Goal: Task Accomplishment & Management: Manage account settings

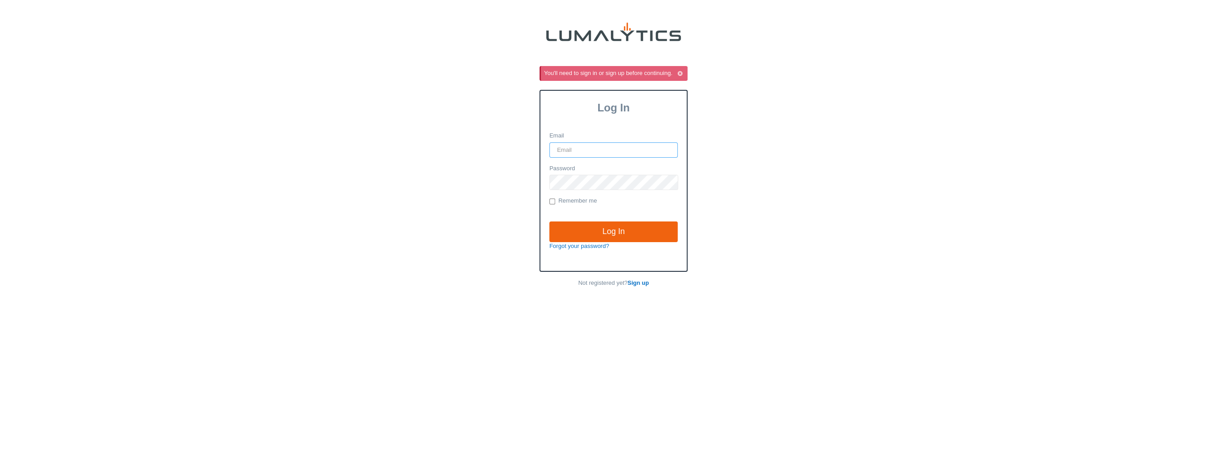
type input "it@valleytruckparts.com"
click at [645, 227] on input "Log In" at bounding box center [613, 231] width 128 height 21
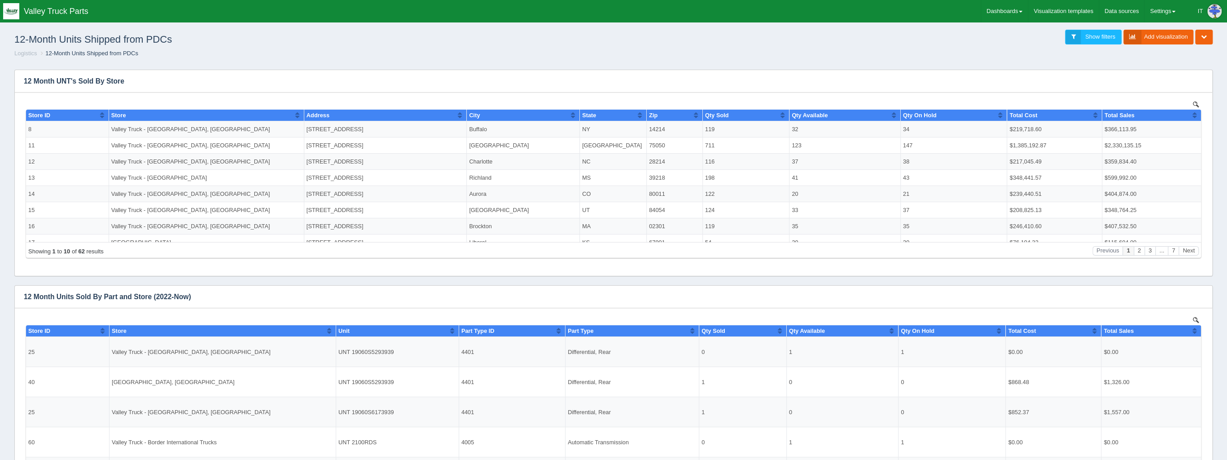
click at [686, 41] on div "12-Month Units Shipped from PDCs Show filters Add visualization Edit dashboard …" at bounding box center [613, 37] width 1213 height 24
click at [1154, 57] on ol "Logistics 12-Month Units Shipped from PDCs" at bounding box center [613, 53] width 1213 height 9
click at [1098, 33] on link "Show filters" at bounding box center [1093, 37] width 57 height 15
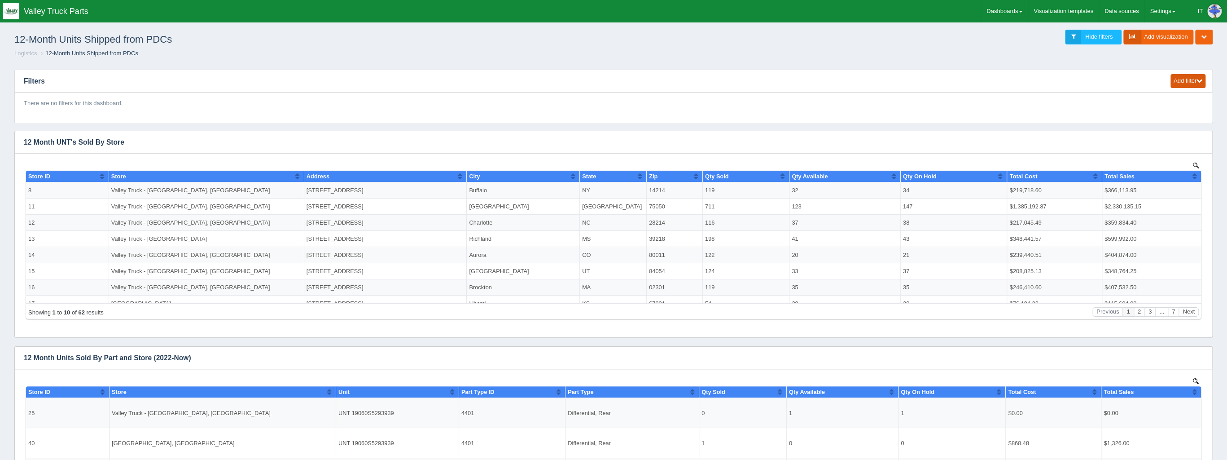
click at [1186, 81] on button "Add filter" at bounding box center [1188, 81] width 35 height 14
click at [1179, 109] on link "Date range" at bounding box center [1163, 107] width 84 height 13
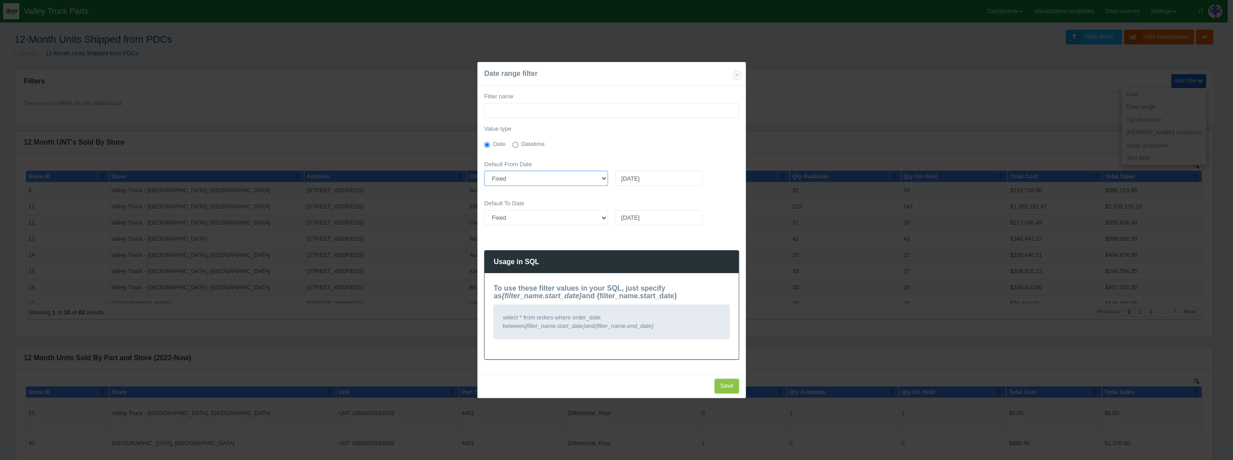
click at [574, 177] on select "Fixed Relative" at bounding box center [546, 178] width 124 height 15
select select "relative"
click at [484, 171] on select "Fixed Relative" at bounding box center [546, 178] width 124 height 15
click at [580, 219] on select "Fixed Relative" at bounding box center [546, 217] width 124 height 15
select select "relative"
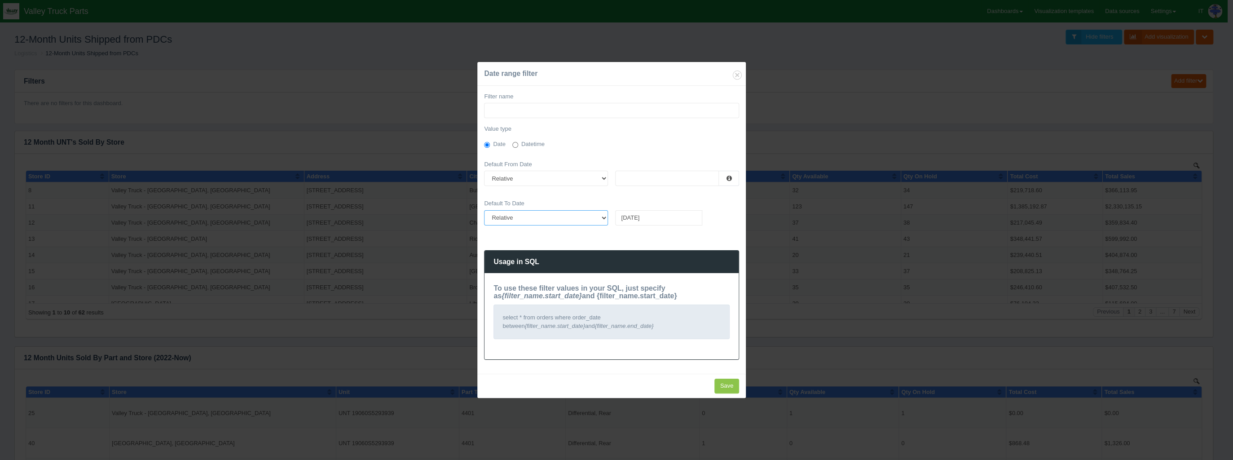
click at [484, 210] on select "Fixed Relative" at bounding box center [546, 217] width 124 height 15
click at [523, 110] on input "Filter name" at bounding box center [611, 110] width 255 height 15
click at [641, 173] on input "text" at bounding box center [667, 178] width 104 height 15
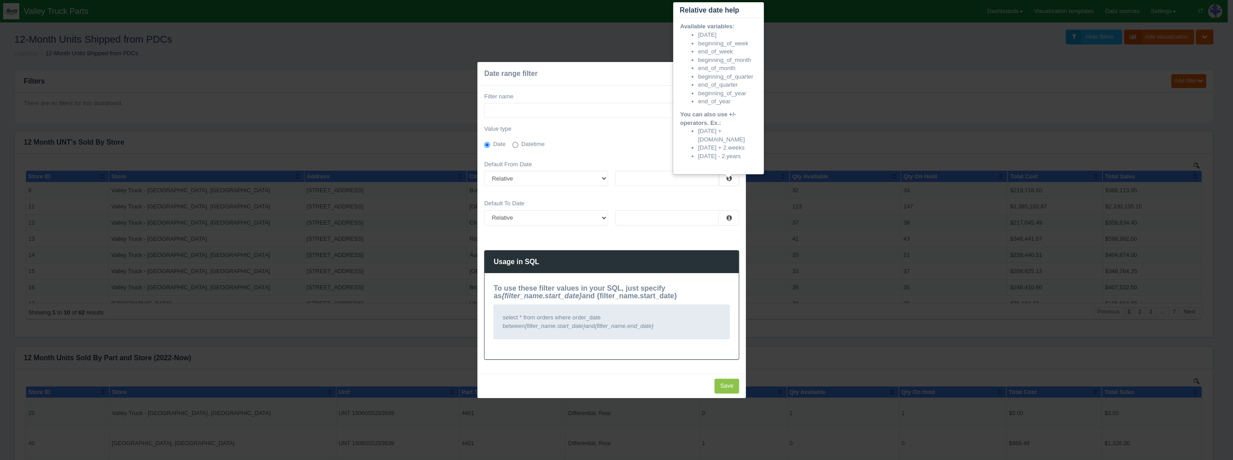
click at [730, 178] on icon at bounding box center [728, 178] width 5 height 6
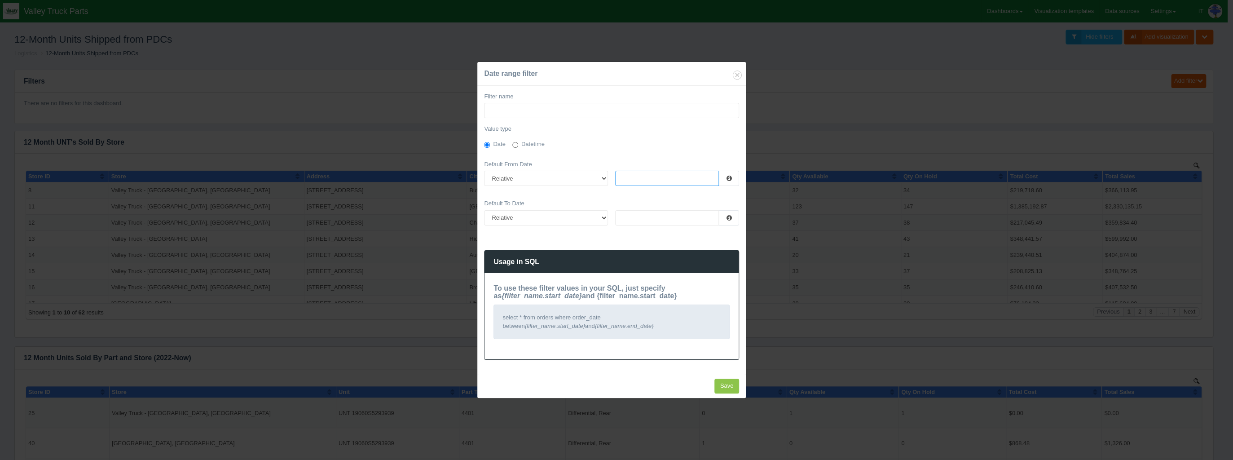
click at [693, 176] on input "text" at bounding box center [667, 178] width 104 height 15
drag, startPoint x: 640, startPoint y: 182, endPoint x: 604, endPoint y: 179, distance: 36.0
click at [604, 179] on div "Fixed Relative Today" at bounding box center [611, 182] width 262 height 22
type input "today"
click at [648, 218] on input "text" at bounding box center [667, 217] width 104 height 15
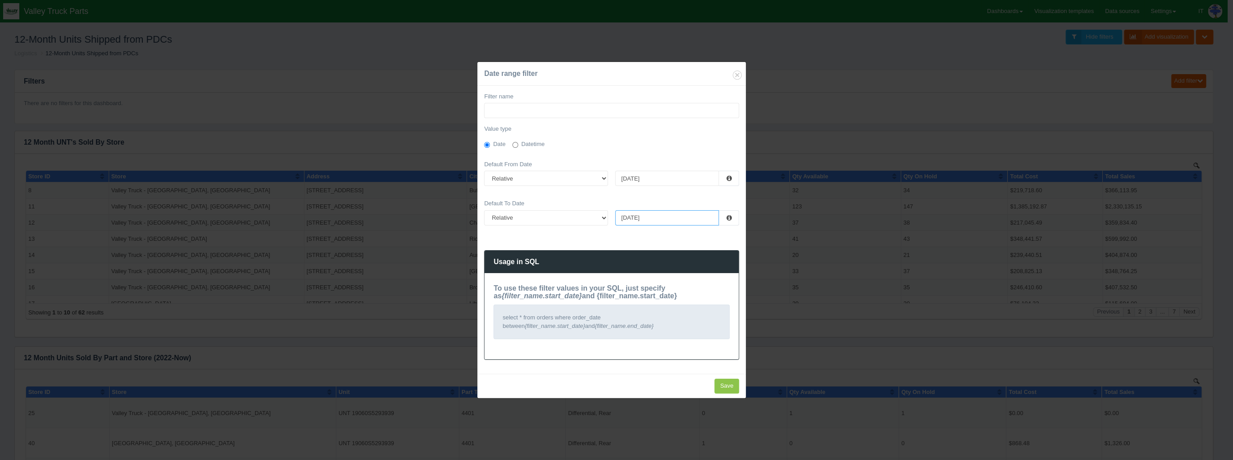
type input "today"
click at [573, 114] on input "Filter name" at bounding box center [611, 110] width 255 height 15
click at [727, 378] on form "Date range filter Filter name Date Range Value type Date Datetime Default From …" at bounding box center [611, 229] width 268 height 335
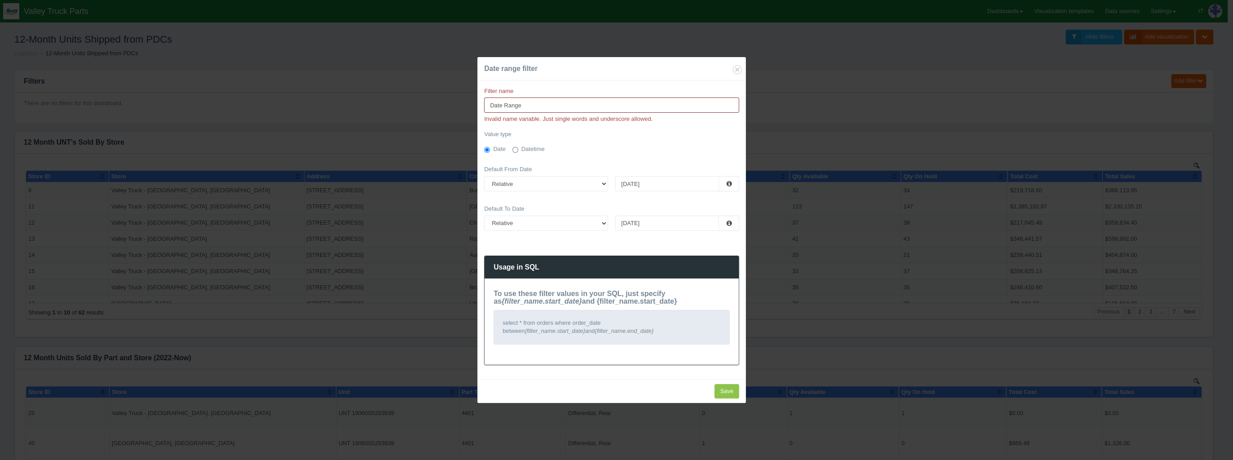
click at [550, 104] on input "Date Range" at bounding box center [611, 104] width 255 height 15
drag, startPoint x: 505, startPoint y: 108, endPoint x: 560, endPoint y: 115, distance: 54.8
click at [560, 115] on div "Filter name Date Range Invalid name variable. Just single words and underscore …" at bounding box center [611, 105] width 255 height 36
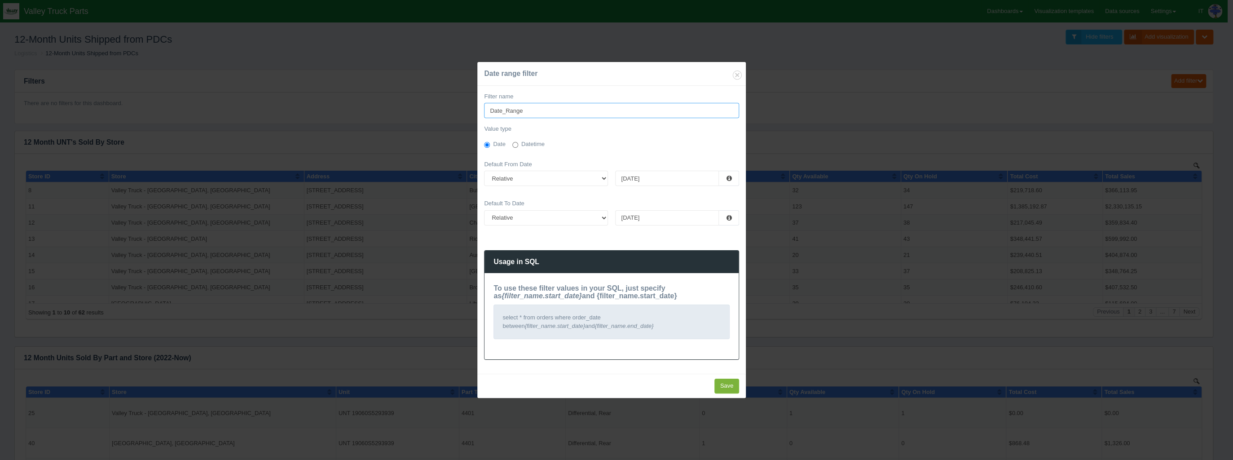
type input "Date_Range"
click at [725, 382] on input "Save" at bounding box center [726, 385] width 25 height 15
type input "Saving..."
type input "Invalid date"
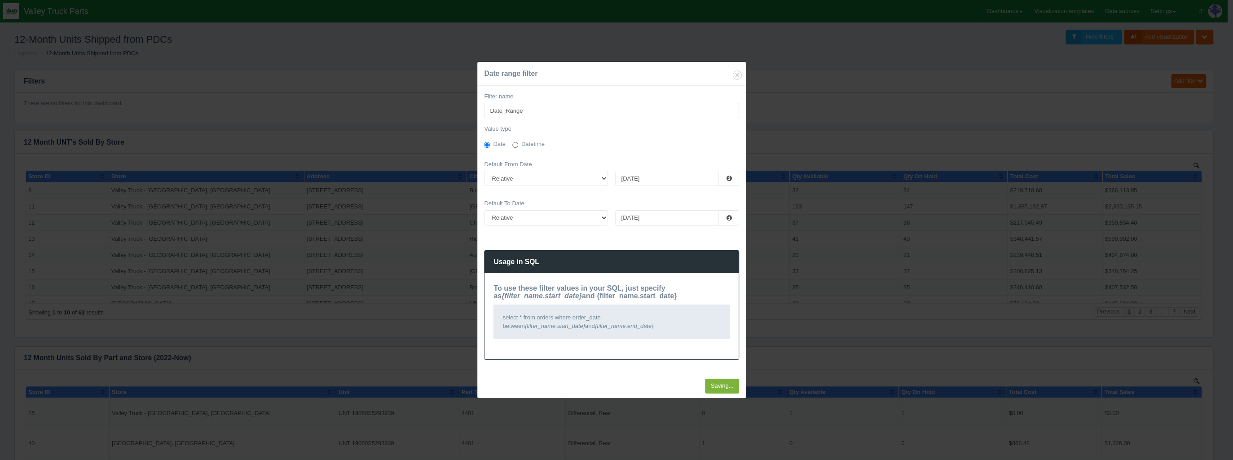
type input "Save"
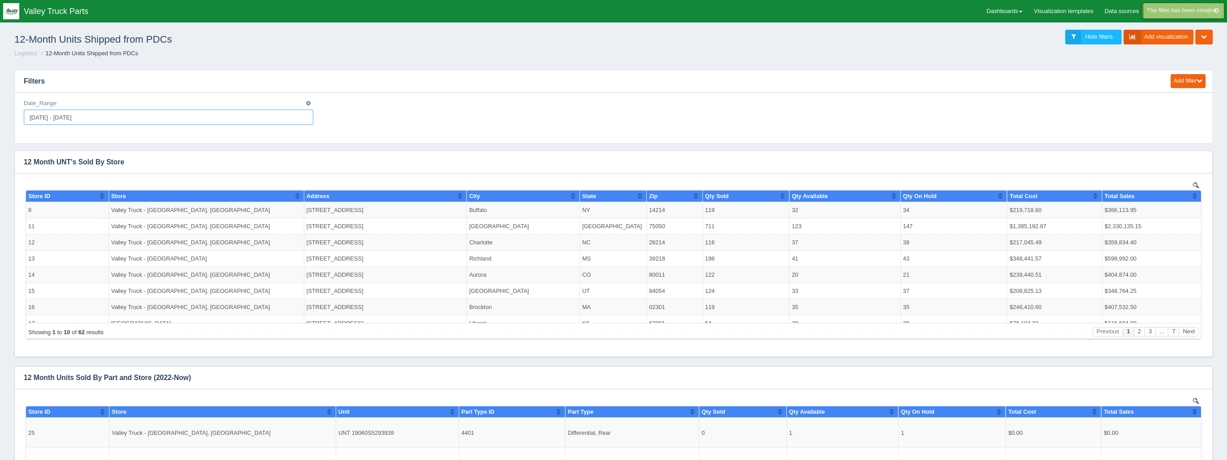
type input "2025-08-11"
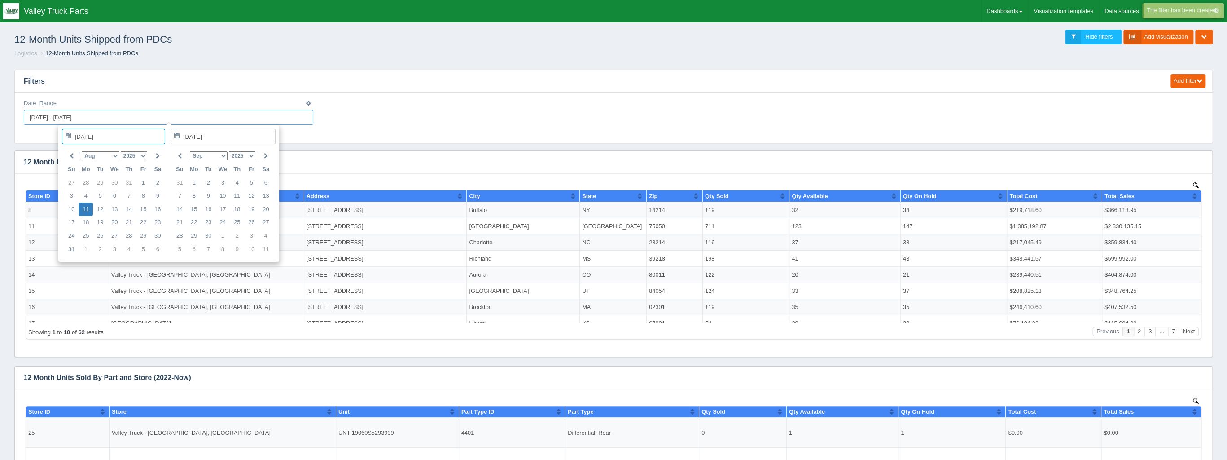
click at [118, 121] on input "2025-08-11 - 2025-08-11" at bounding box center [169, 117] width 290 height 15
type input "2025-08-11"
click at [853, 49] on ol "Logistics 12-Month Units Shipped from PDCs" at bounding box center [613, 53] width 1213 height 9
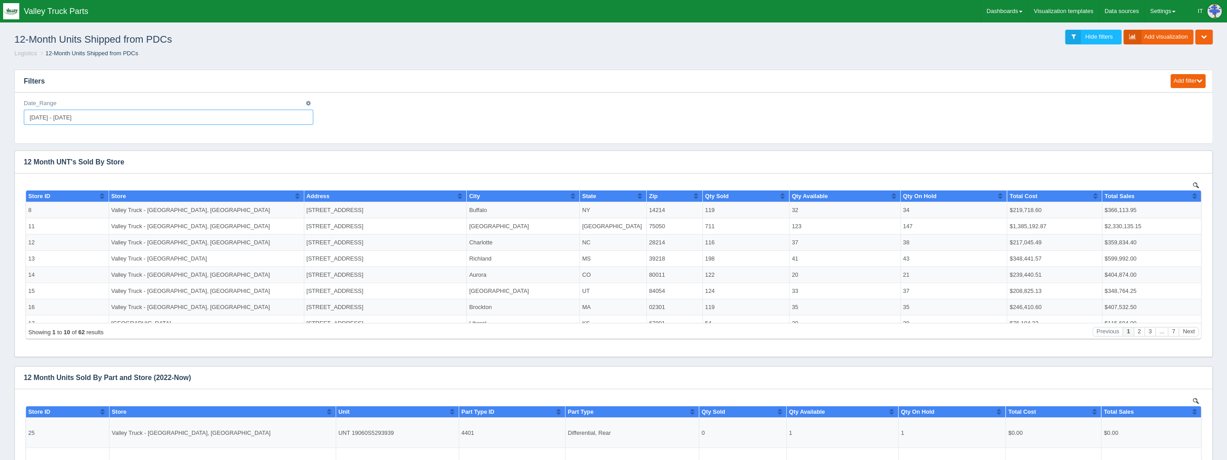
click at [131, 122] on input "2025-08-11 - 2025-08-11" at bounding box center [169, 117] width 290 height 15
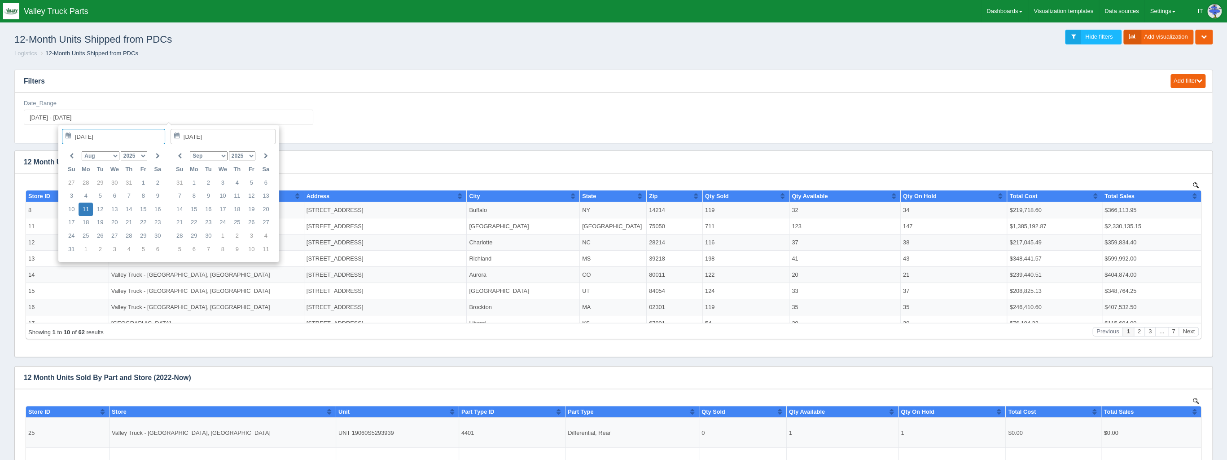
click at [670, 106] on div "Edit filter Delete filter Date_Range 2025-08-11 - 2025-08-11" at bounding box center [613, 115] width 1187 height 33
